Goal: Complete application form

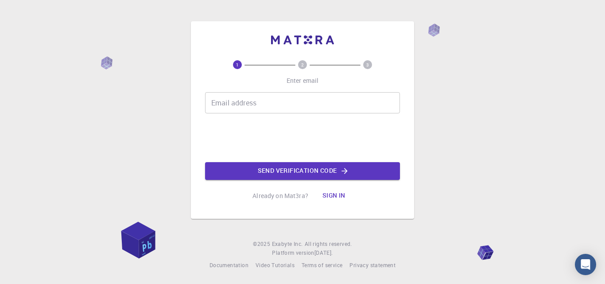
click at [272, 104] on input "Email address" at bounding box center [302, 102] width 195 height 21
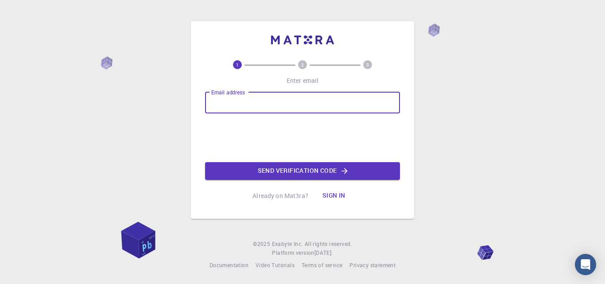
type input "[EMAIL_ADDRESS][DOMAIN_NAME]"
click at [297, 166] on button "Send verification code" at bounding box center [302, 171] width 195 height 18
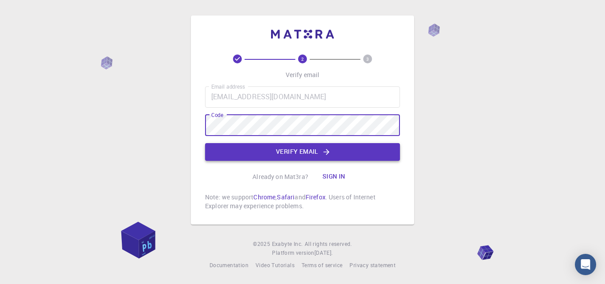
click at [262, 150] on button "Verify email" at bounding box center [302, 152] width 195 height 18
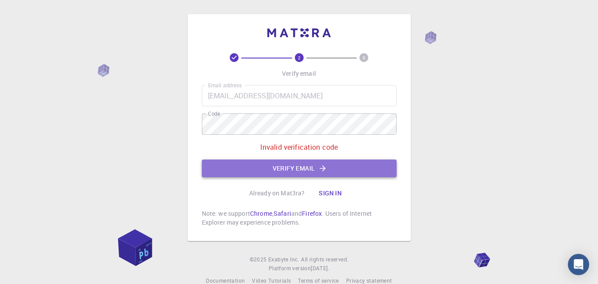
click at [285, 169] on button "Verify email" at bounding box center [299, 168] width 195 height 18
click at [322, 174] on button "Verify email" at bounding box center [299, 168] width 195 height 18
